Goal: Find specific page/section: Find specific page/section

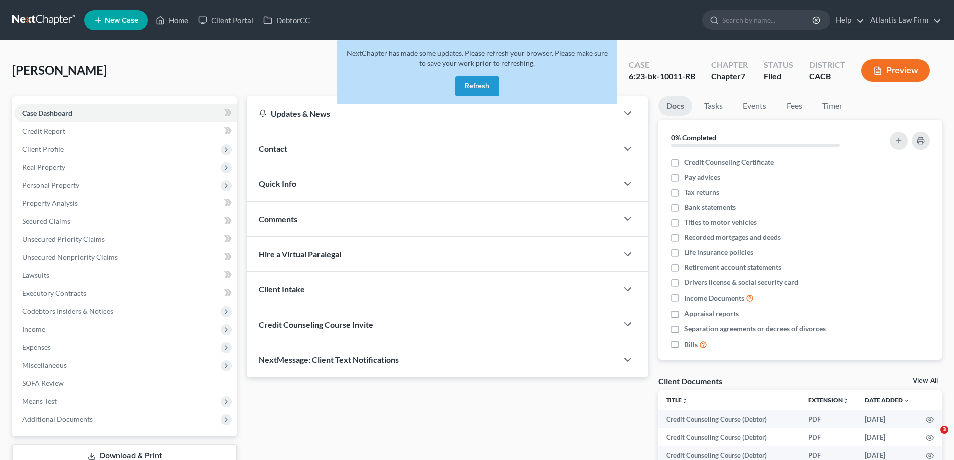
click at [474, 96] on button "Refresh" at bounding box center [477, 86] width 44 height 20
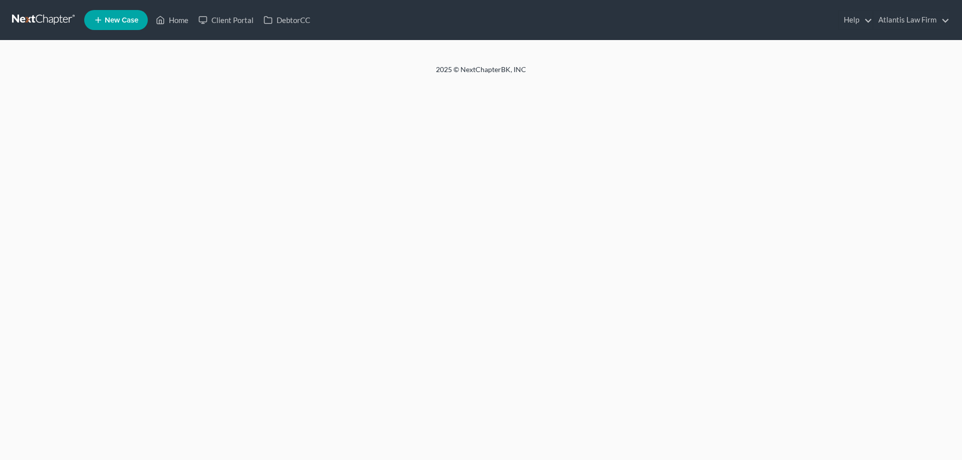
click at [193, 24] on link "Home" at bounding box center [172, 20] width 43 height 18
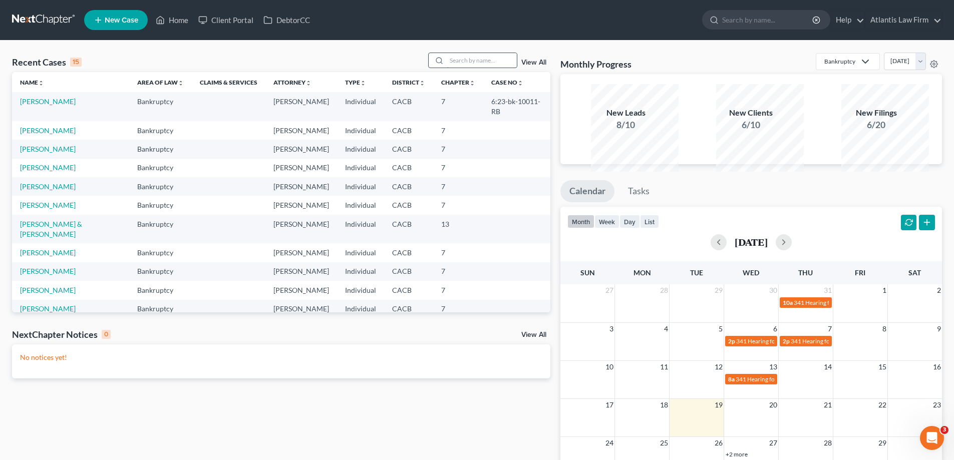
click at [455, 68] on input "search" at bounding box center [482, 60] width 70 height 15
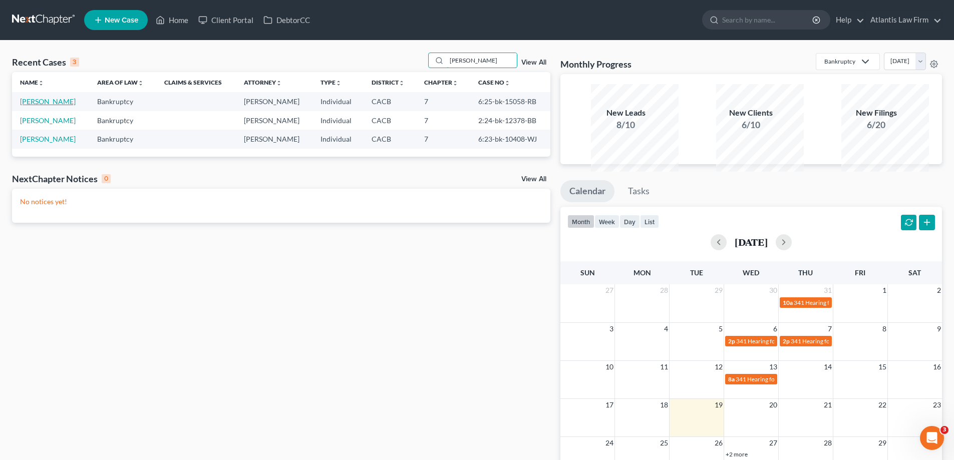
type input "[PERSON_NAME]"
click at [47, 106] on link "[PERSON_NAME]" at bounding box center [48, 101] width 56 height 9
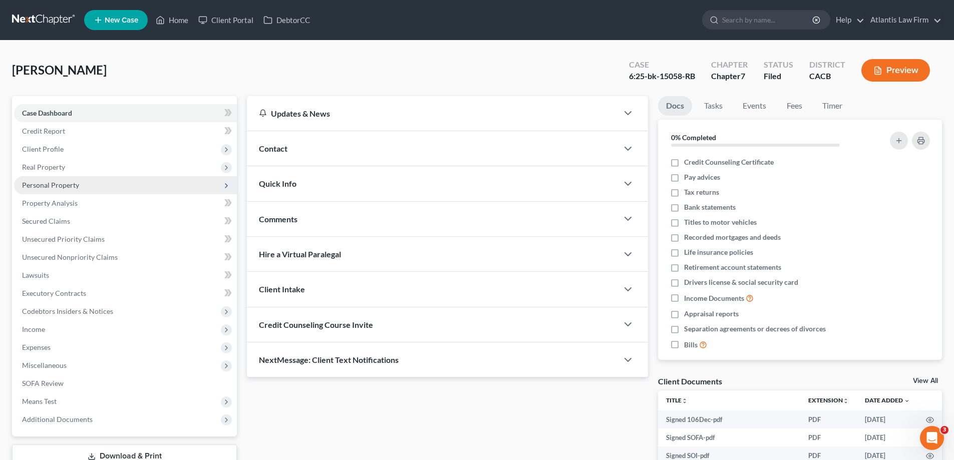
click at [71, 189] on span "Personal Property" at bounding box center [50, 185] width 57 height 9
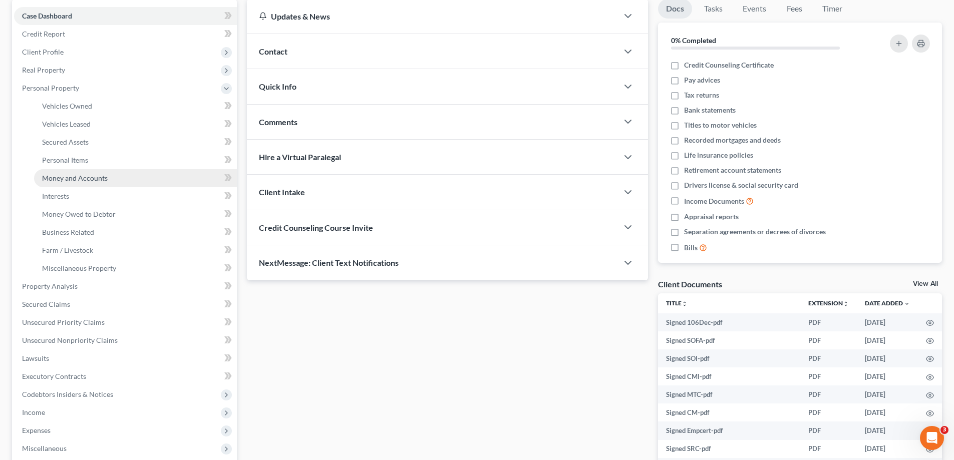
scroll to position [100, 0]
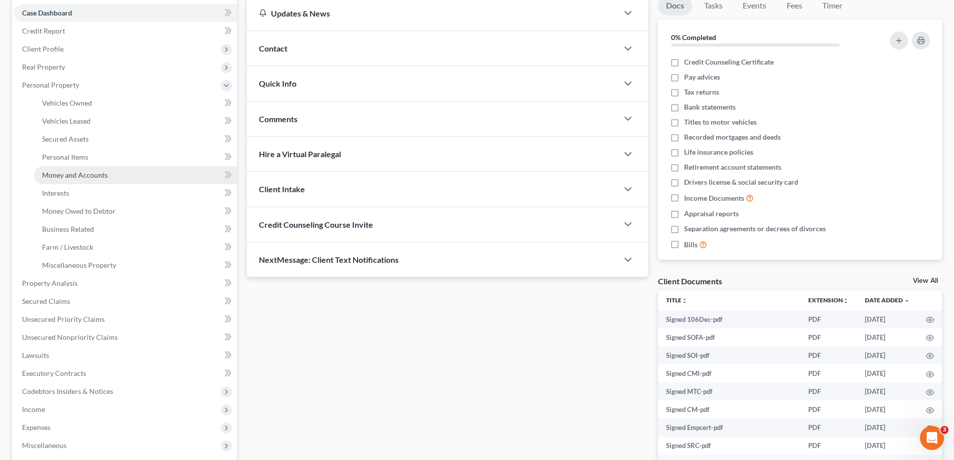
click at [85, 179] on span "Money and Accounts" at bounding box center [75, 175] width 66 height 9
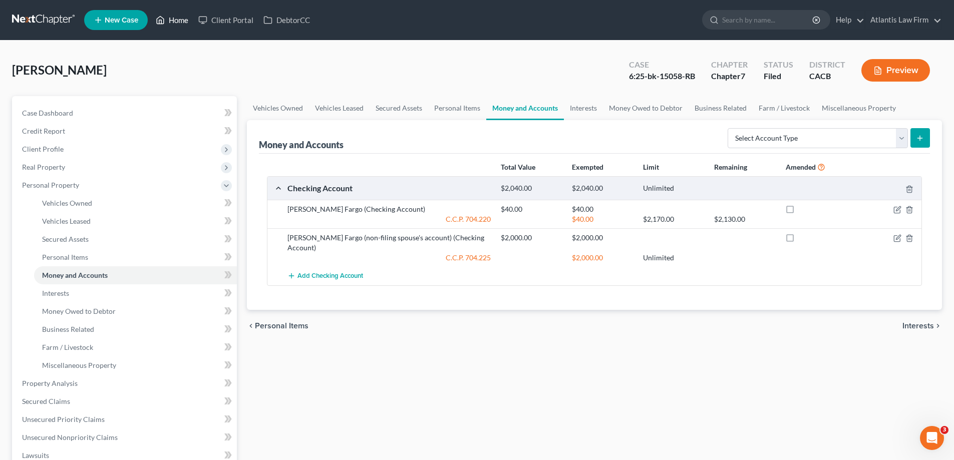
click at [193, 22] on link "Home" at bounding box center [172, 20] width 43 height 18
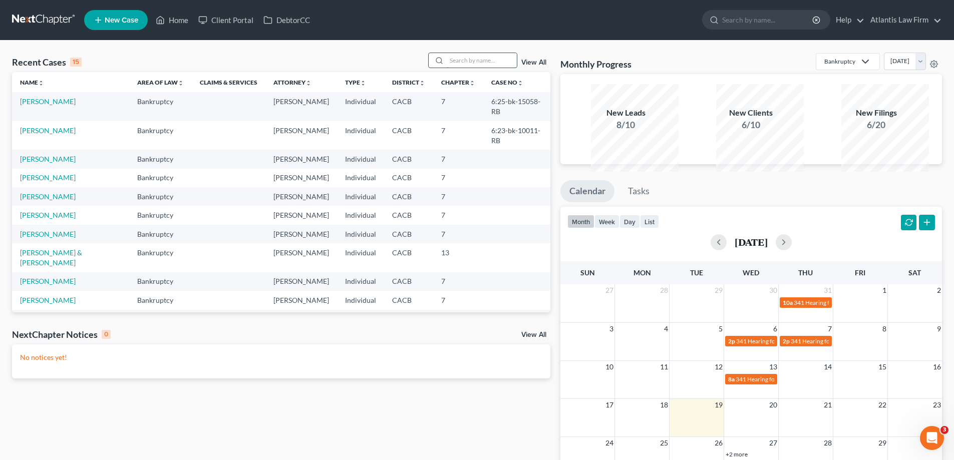
click at [447, 68] on input "search" at bounding box center [482, 60] width 70 height 15
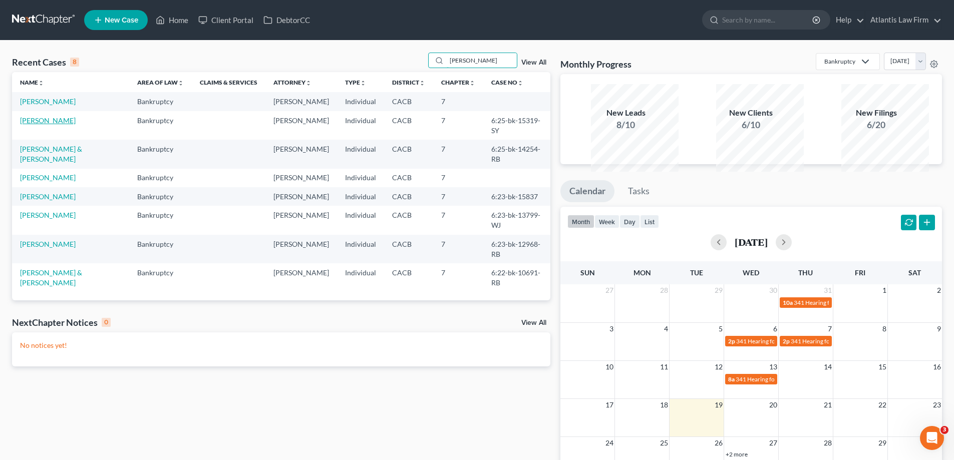
type input "[PERSON_NAME]"
click at [48, 125] on link "[PERSON_NAME]" at bounding box center [48, 120] width 56 height 9
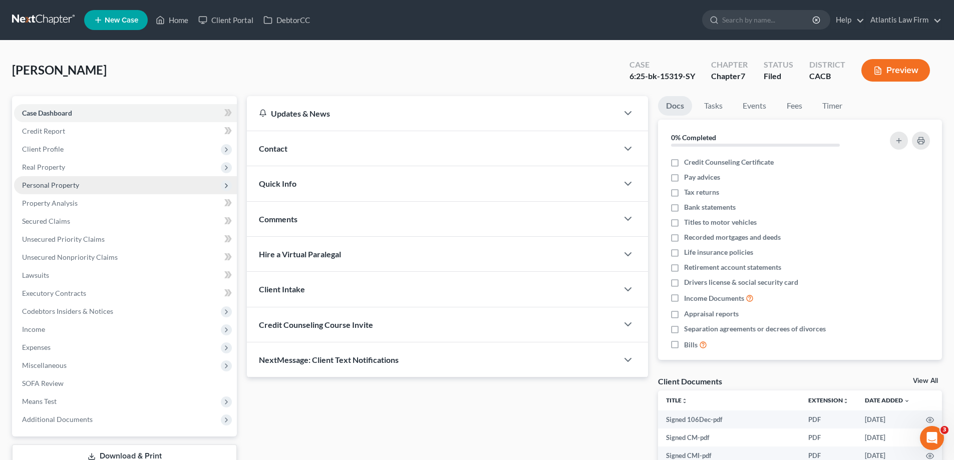
click at [79, 189] on span "Personal Property" at bounding box center [50, 185] width 57 height 9
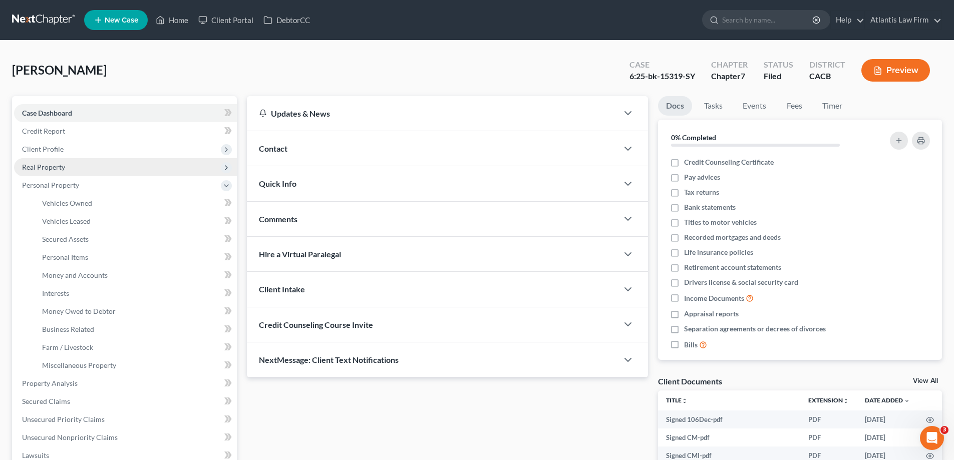
click at [65, 171] on span "Real Property" at bounding box center [43, 167] width 43 height 9
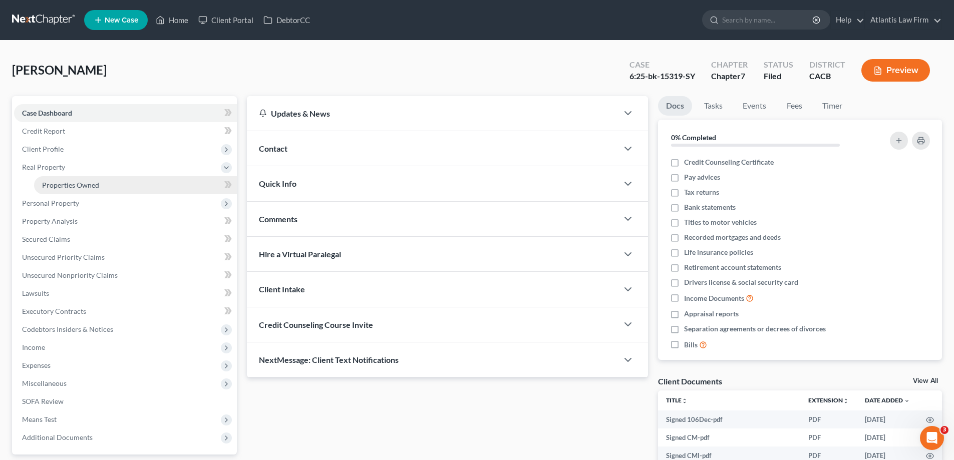
click at [78, 189] on span "Properties Owned" at bounding box center [70, 185] width 57 height 9
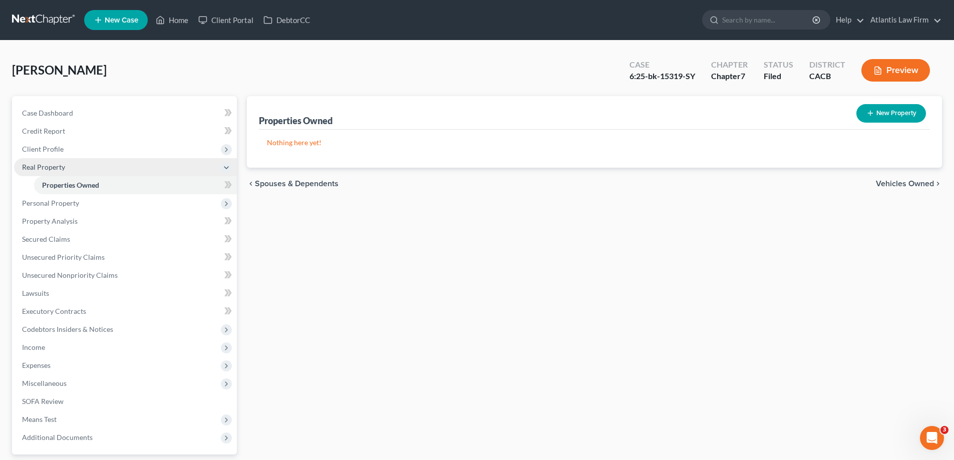
click at [59, 171] on span "Real Property" at bounding box center [43, 167] width 43 height 9
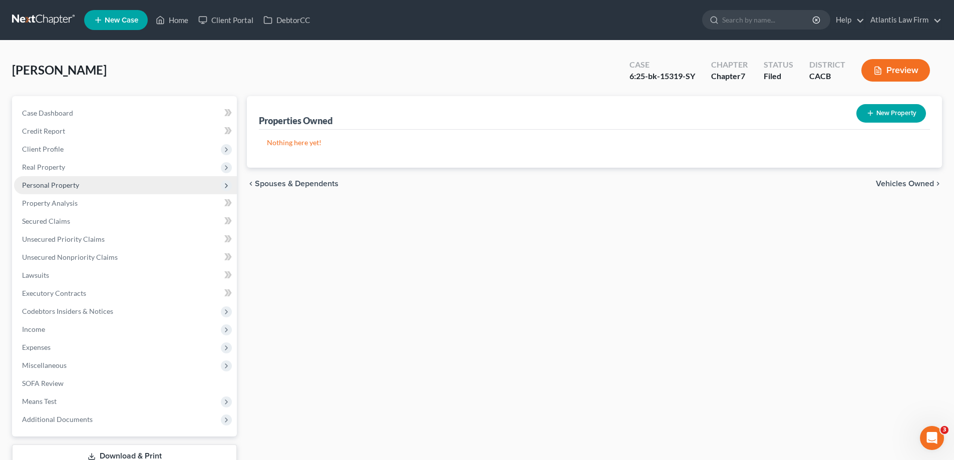
click at [79, 189] on span "Personal Property" at bounding box center [50, 185] width 57 height 9
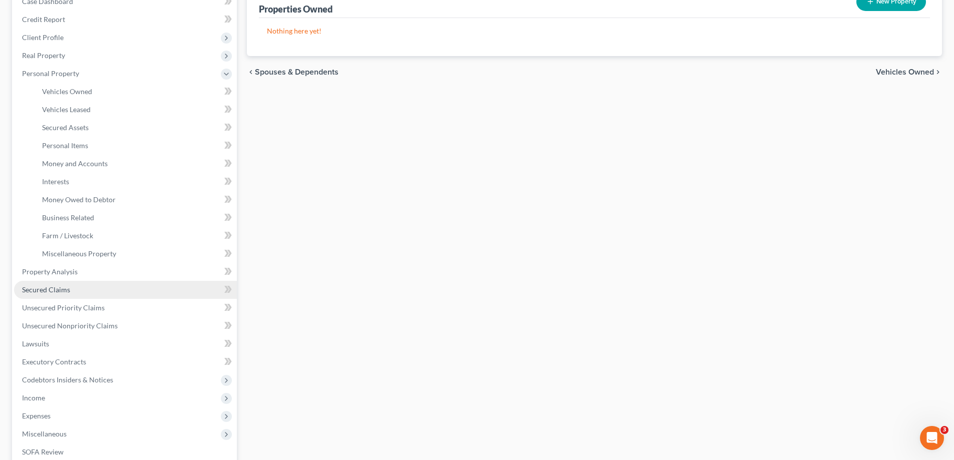
scroll to position [100, 0]
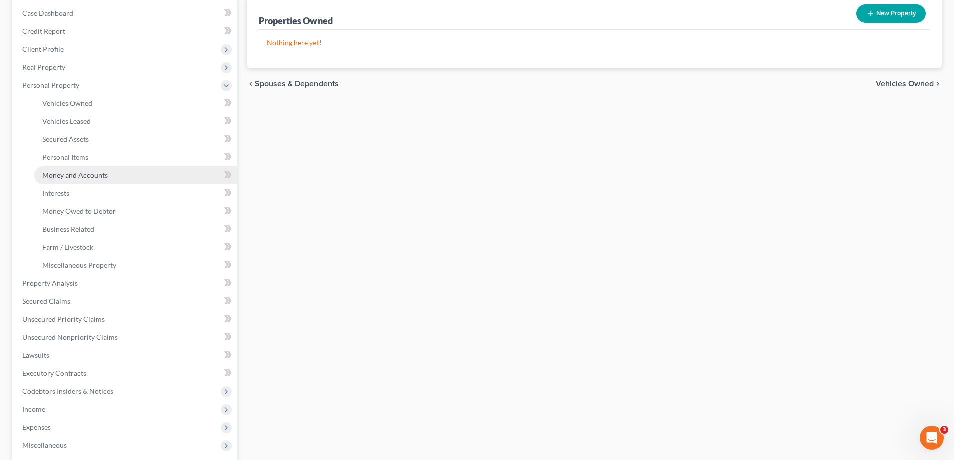
click at [94, 179] on span "Money and Accounts" at bounding box center [75, 175] width 66 height 9
